Goal: Task Accomplishment & Management: Use online tool/utility

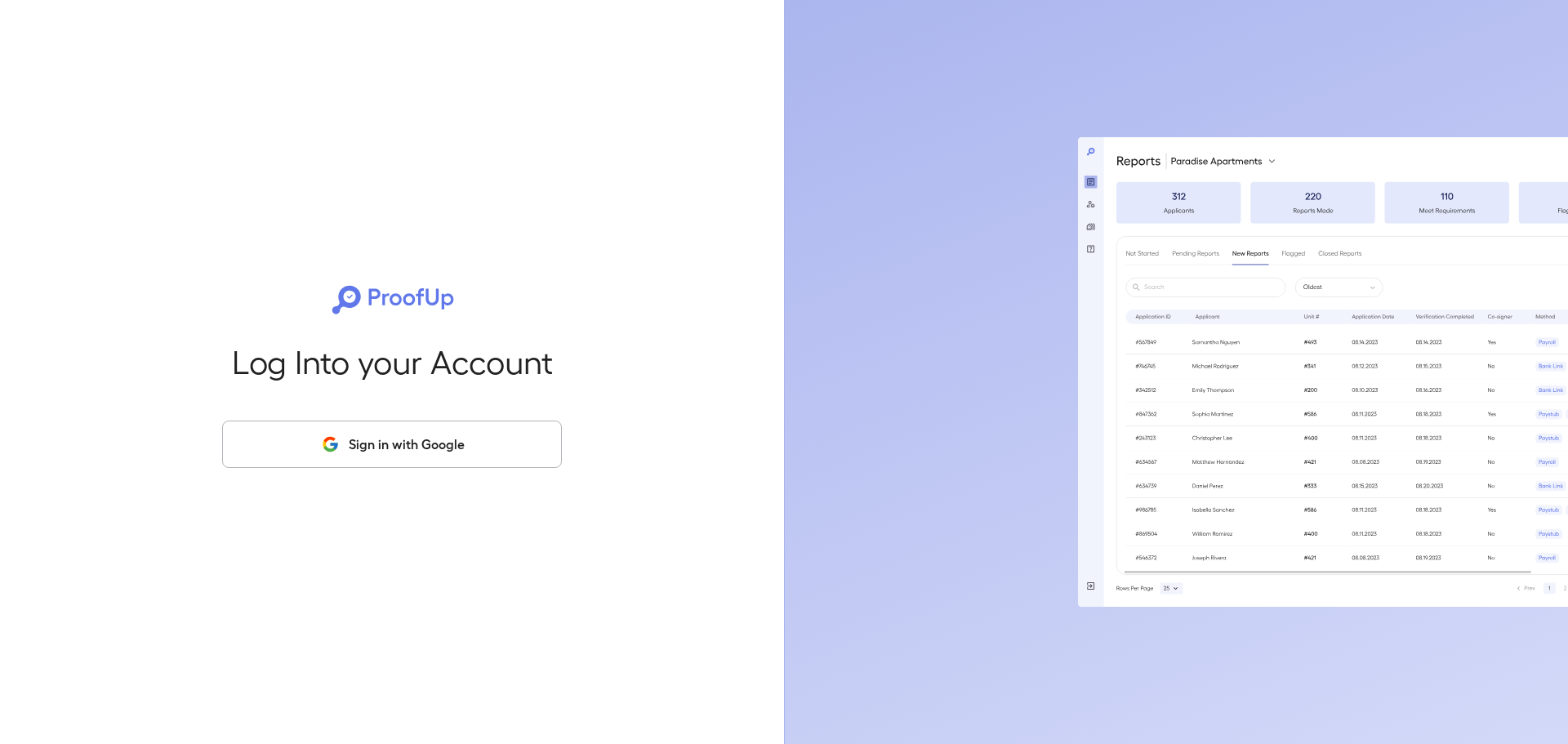
drag, startPoint x: 528, startPoint y: 447, endPoint x: 538, endPoint y: 463, distance: 18.9
click at [537, 455] on button "Sign in with Google" at bounding box center [391, 444] width 339 height 47
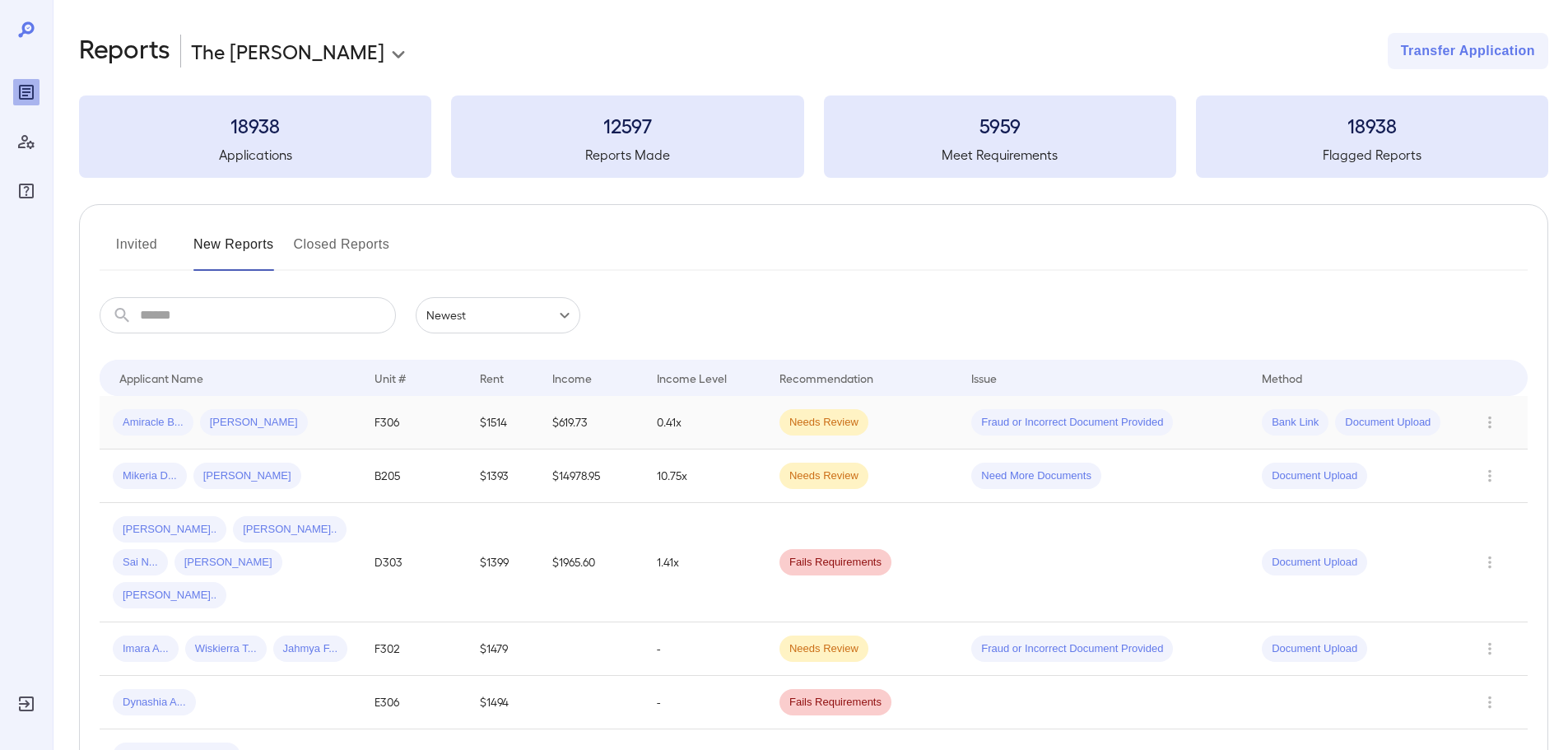
click at [836, 418] on span "Needs Review" at bounding box center [824, 422] width 89 height 16
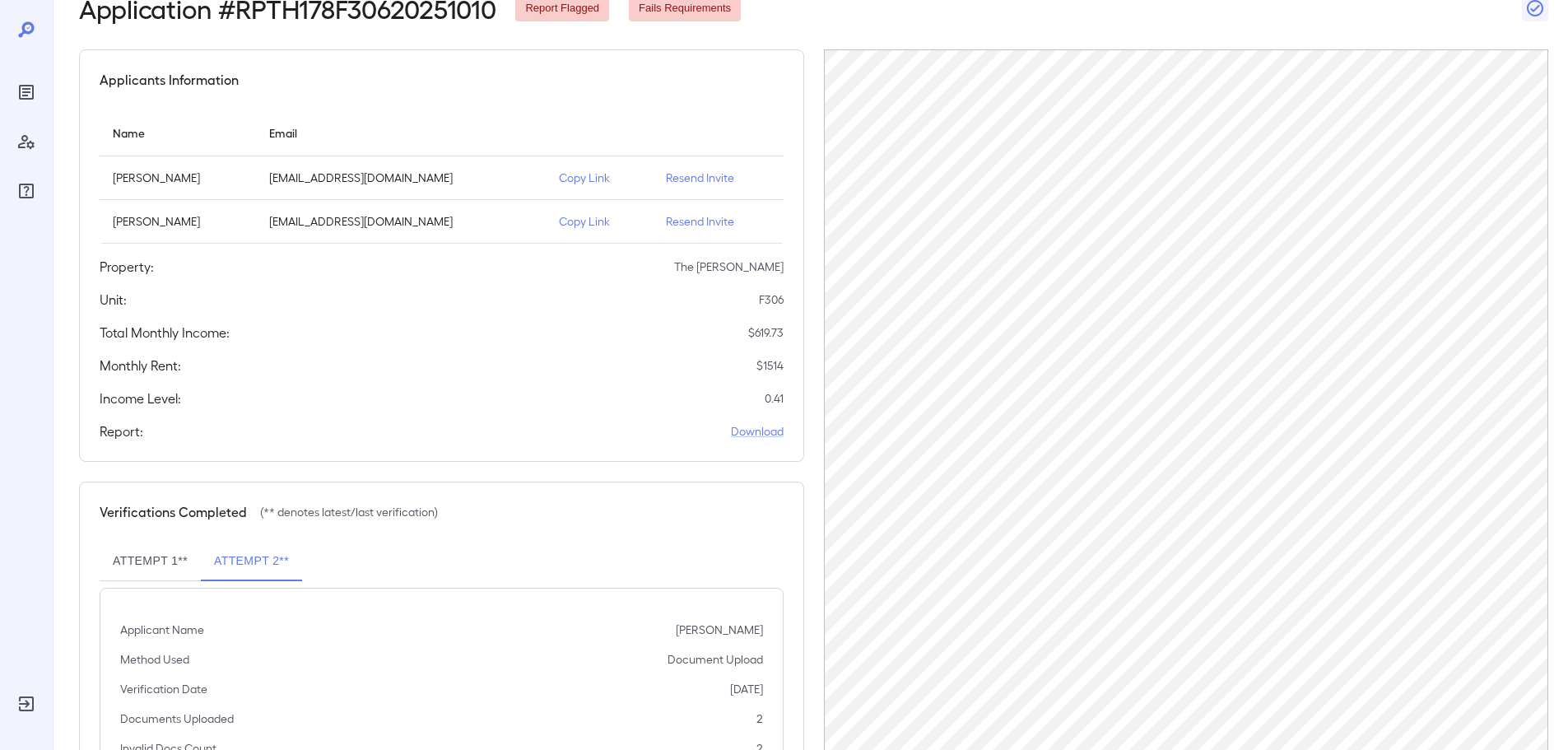
scroll to position [209, 0]
